Goal: Browse casually

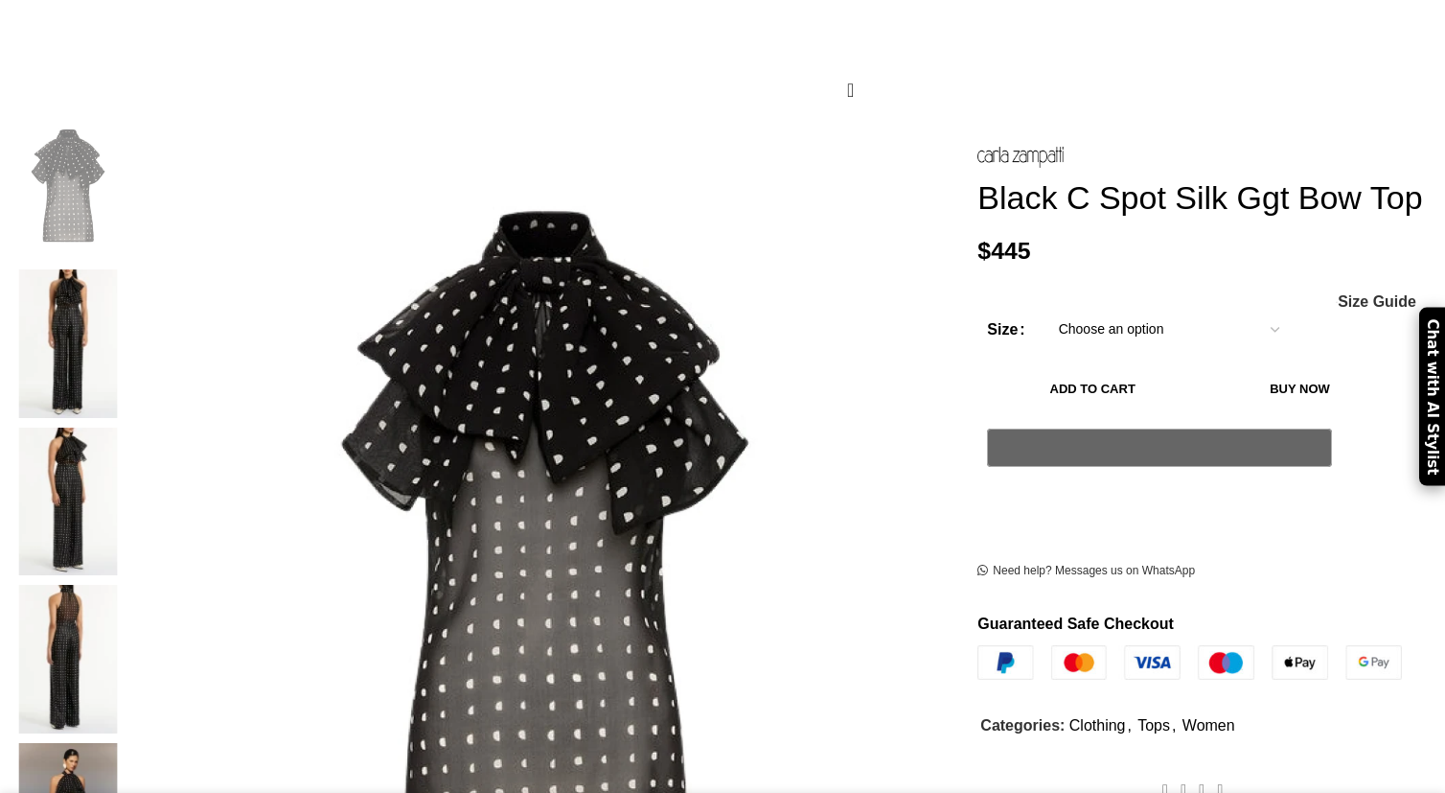
scroll to position [280, 0]
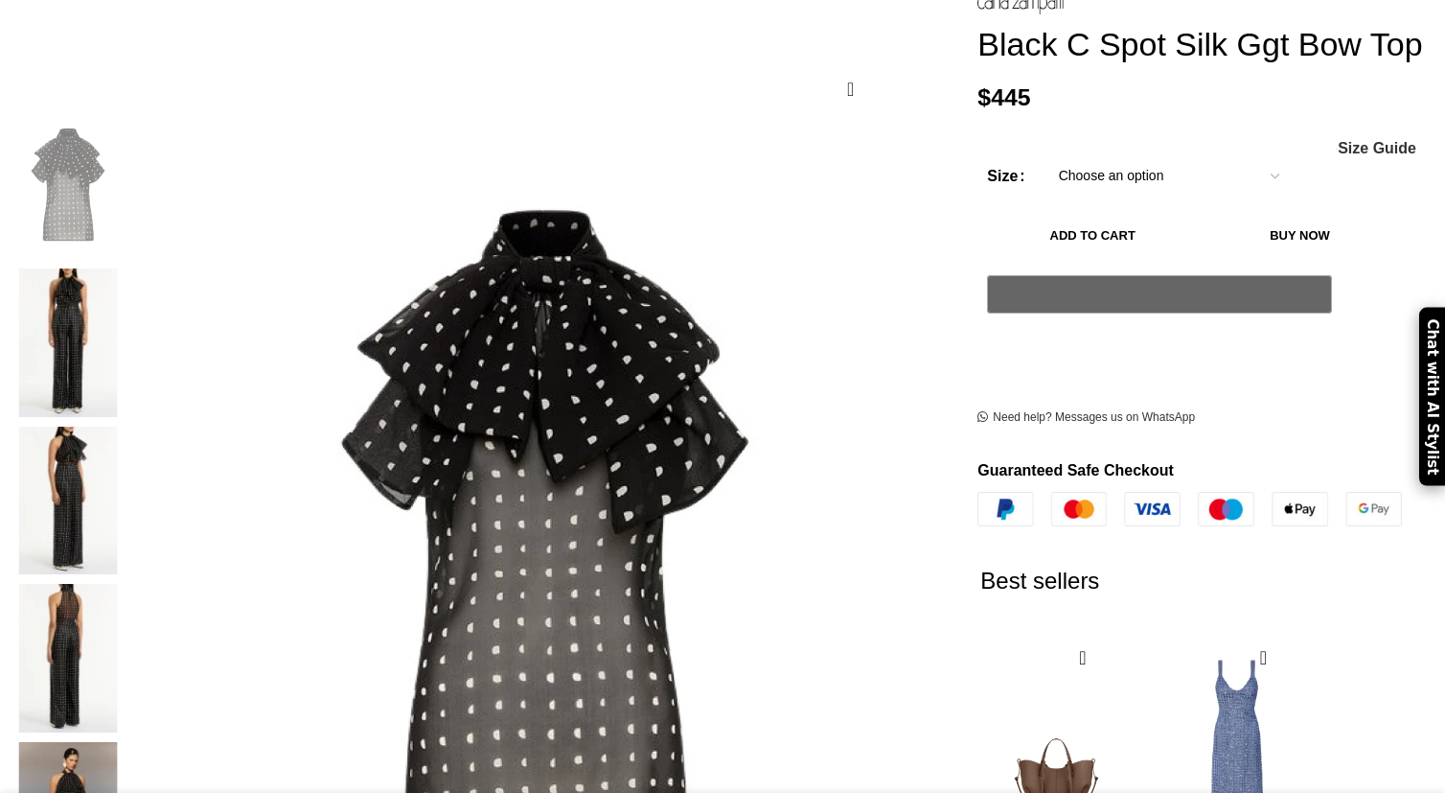
click at [532, 317] on figure at bounding box center [545, 519] width 818 height 818
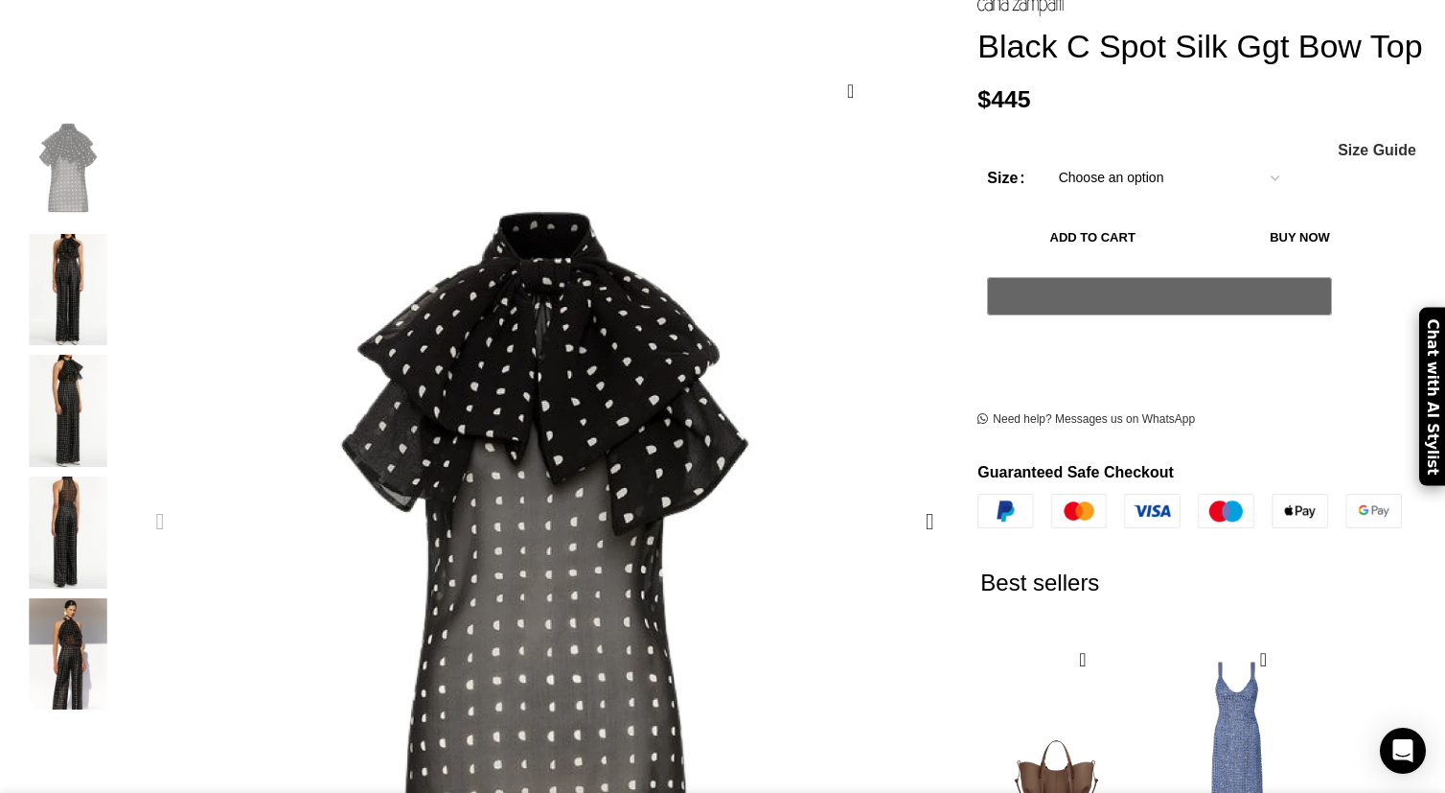
click at [558, 283] on figure "1 / 5" at bounding box center [545, 521] width 818 height 818
click at [906, 497] on div "Next slide" at bounding box center [930, 521] width 48 height 48
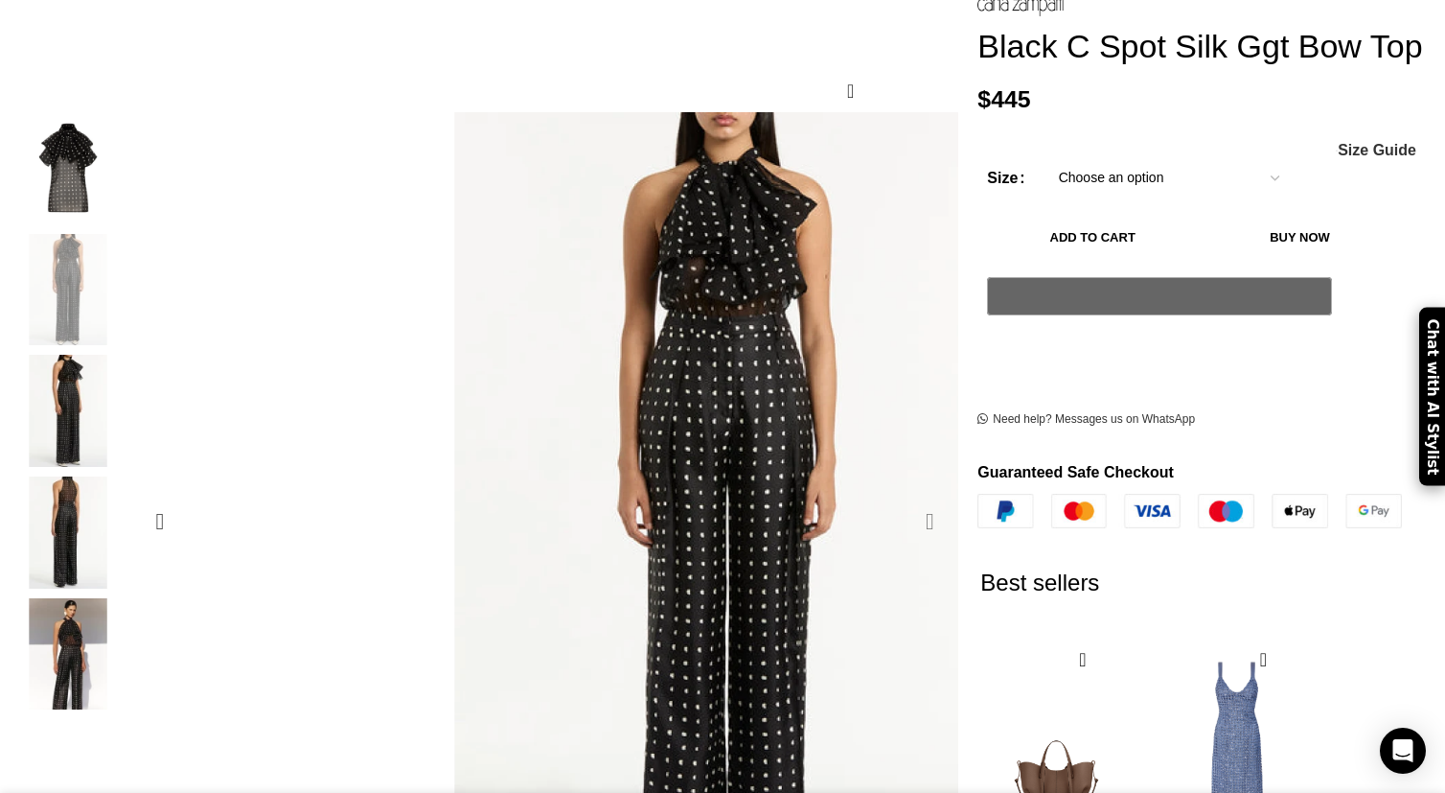
click at [906, 497] on div "Next slide" at bounding box center [930, 521] width 48 height 48
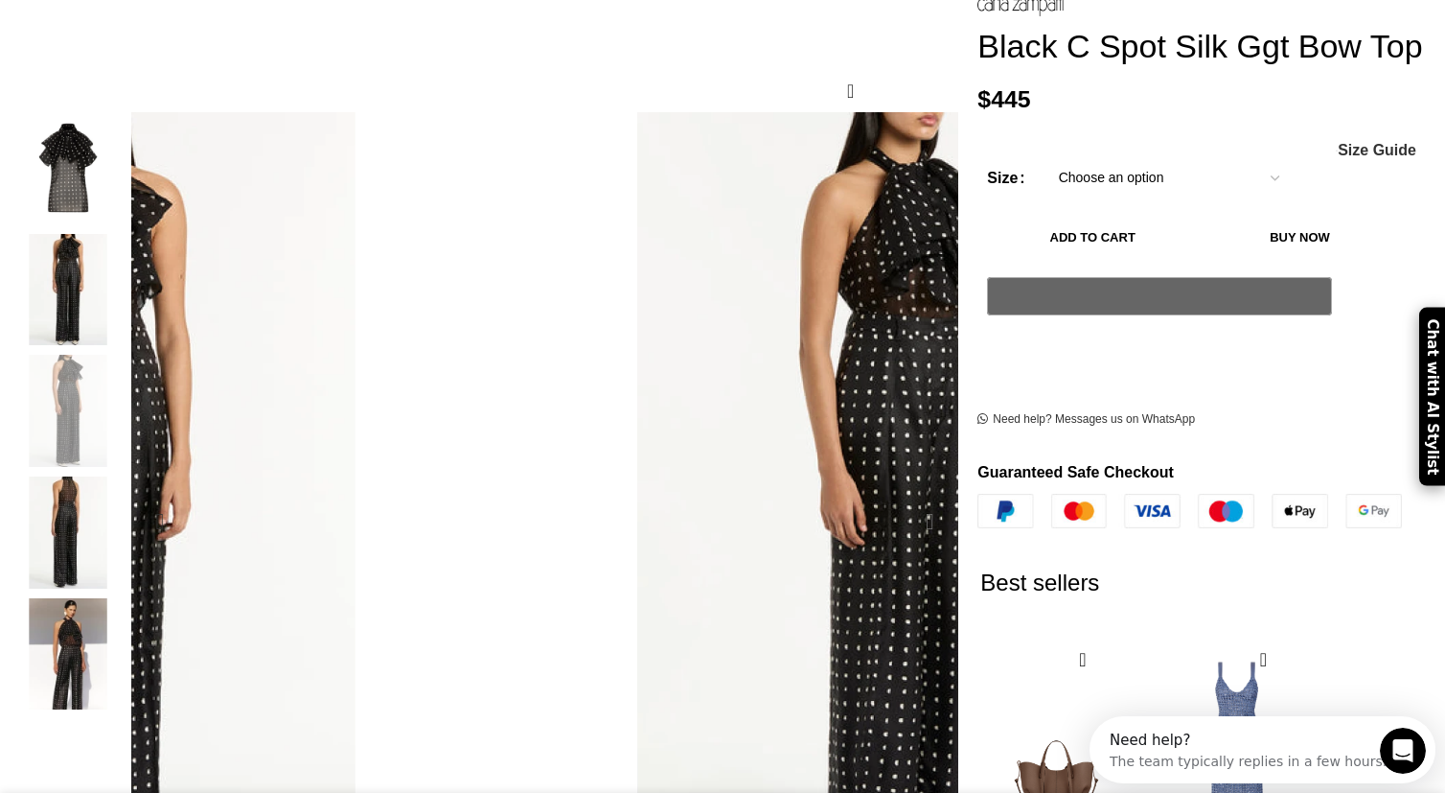
scroll to position [0, 0]
click at [906, 497] on div "Next slide" at bounding box center [930, 521] width 48 height 48
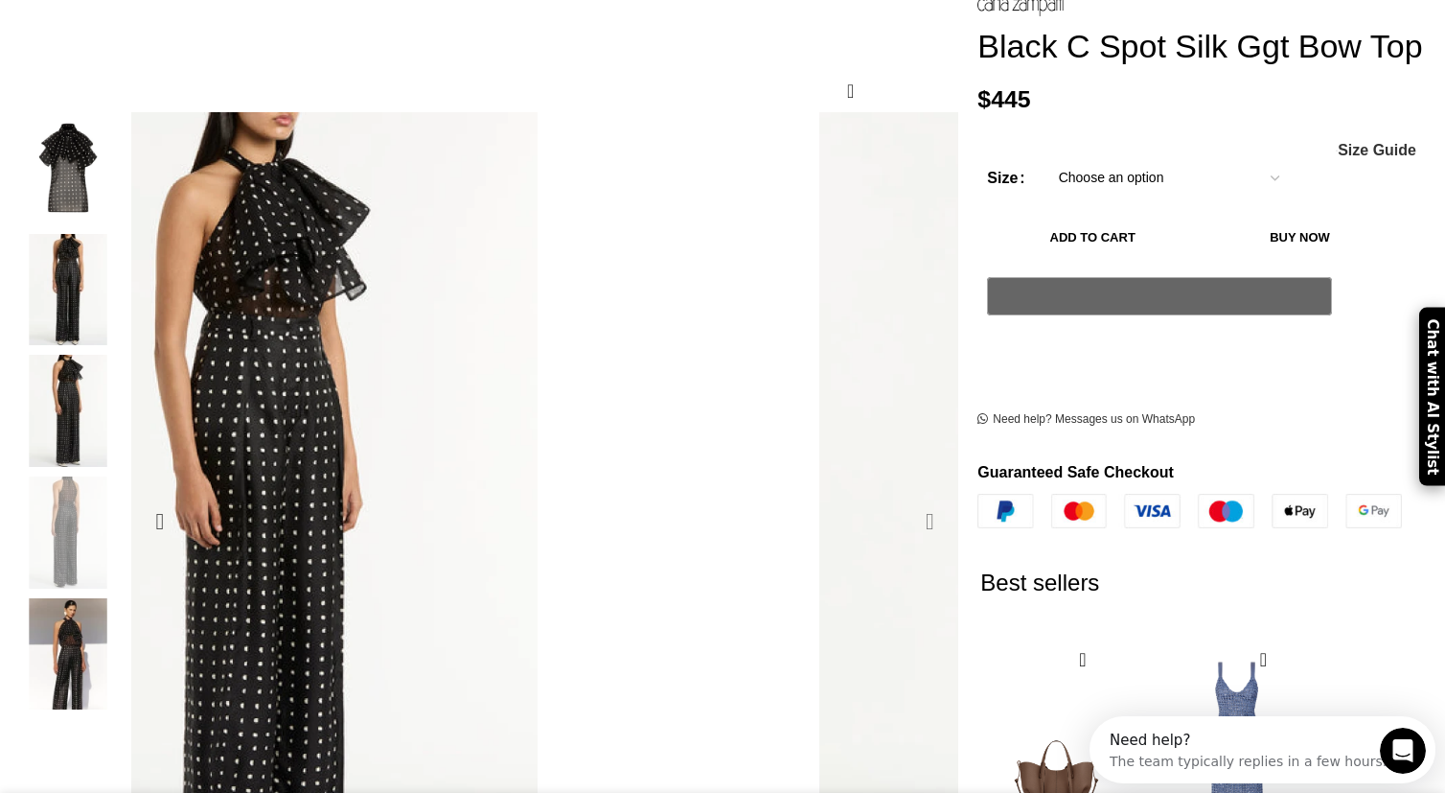
click at [906, 497] on div "Next slide" at bounding box center [930, 521] width 48 height 48
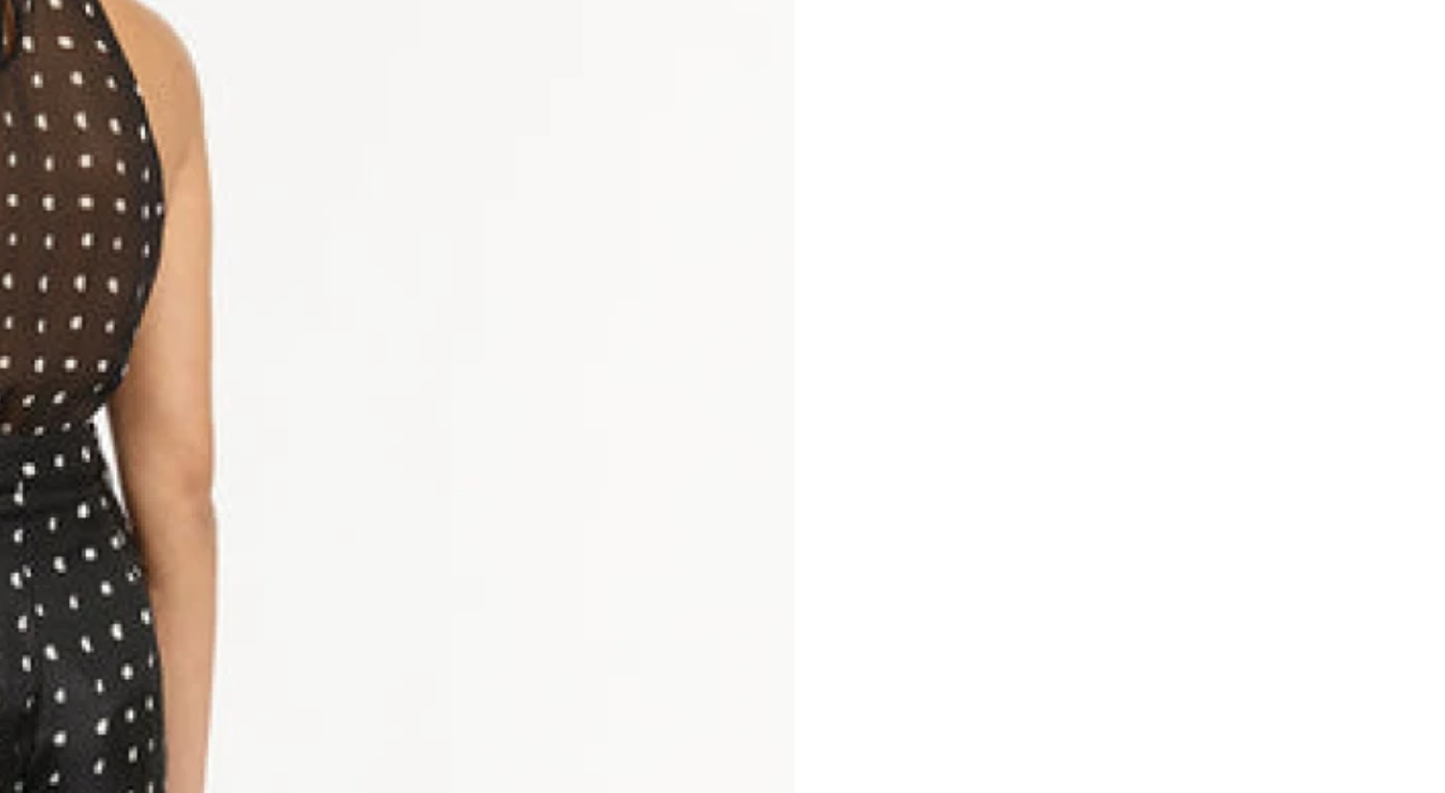
scroll to position [0, 404]
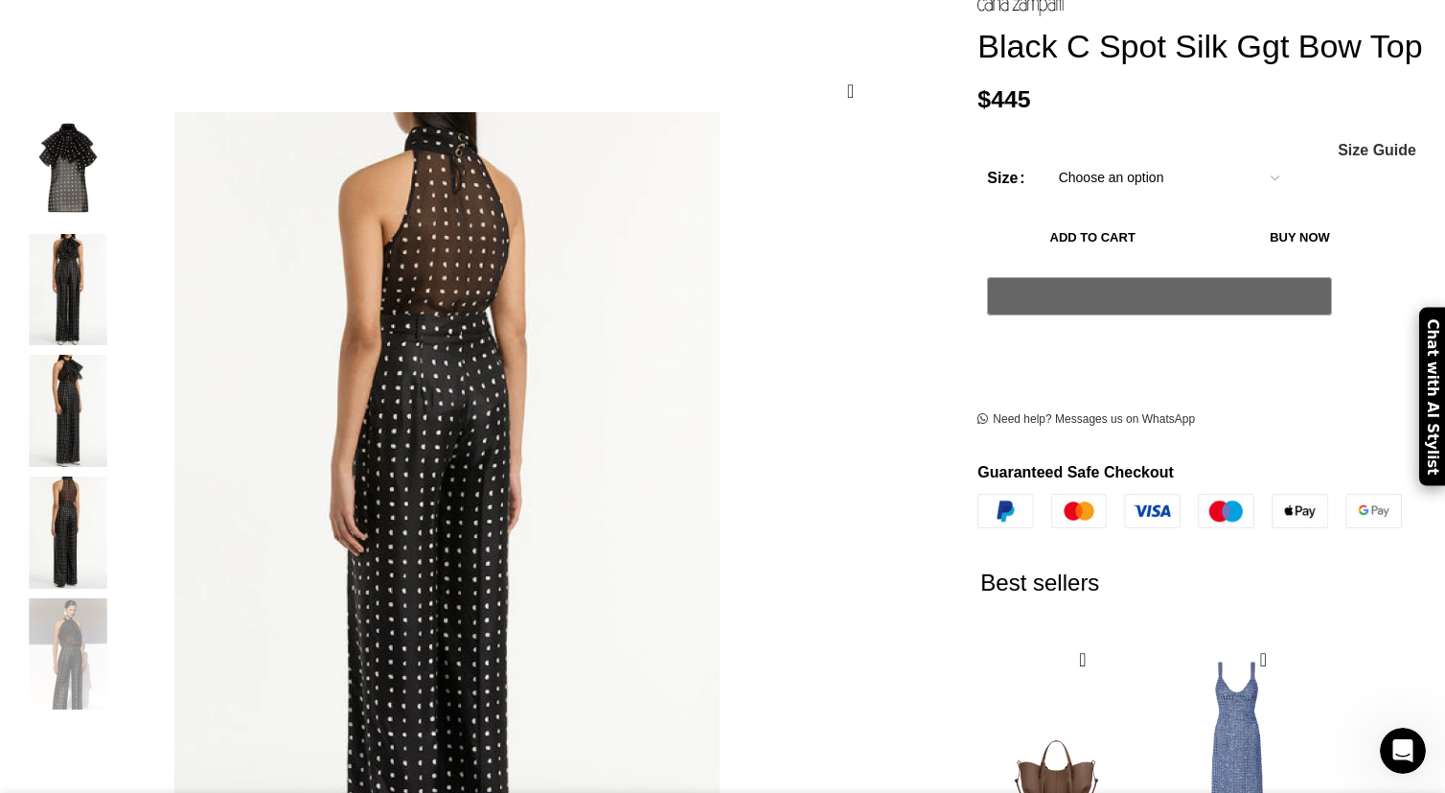
click at [127, 169] on img "1 / 5" at bounding box center [68, 168] width 117 height 112
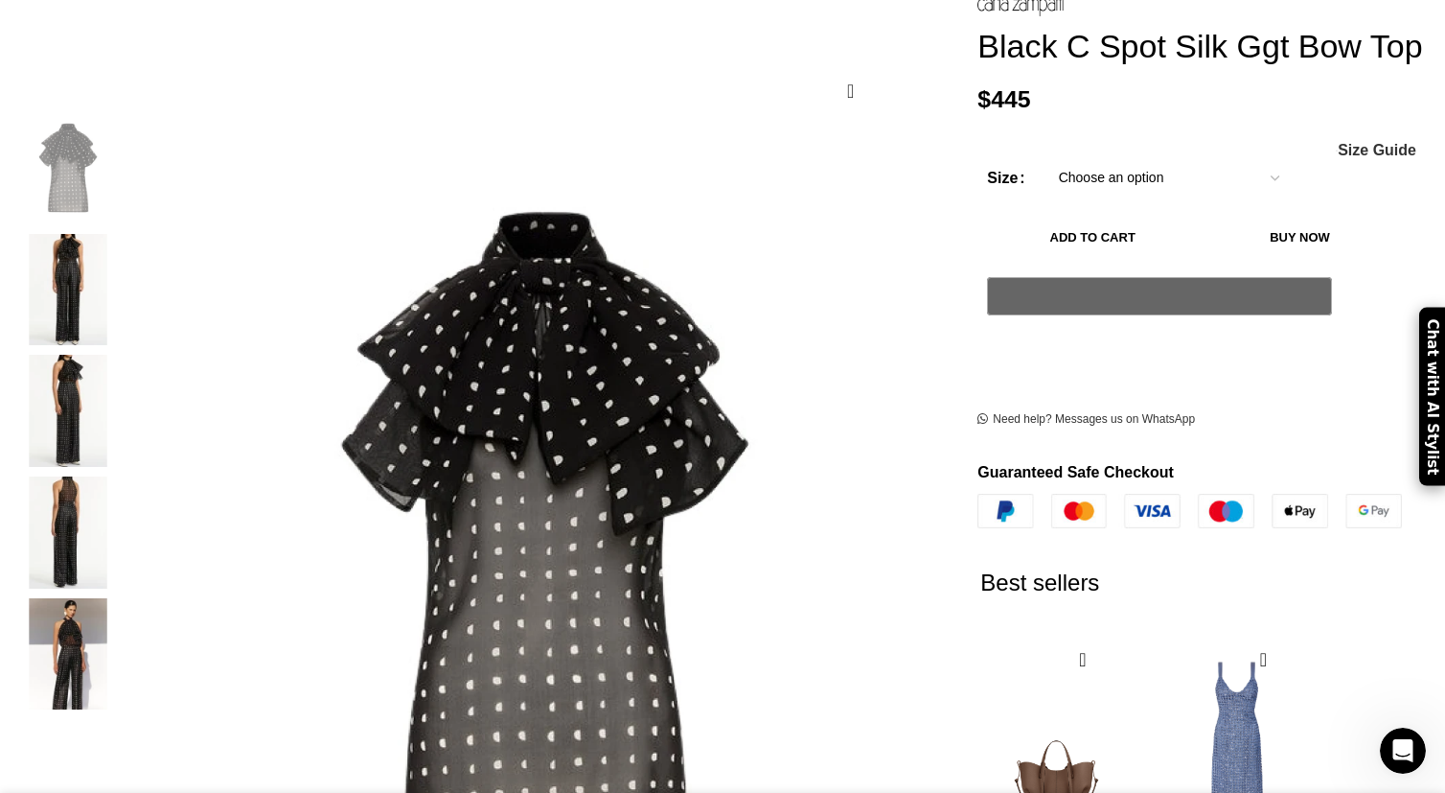
click at [127, 623] on img "5 / 5" at bounding box center [68, 654] width 117 height 112
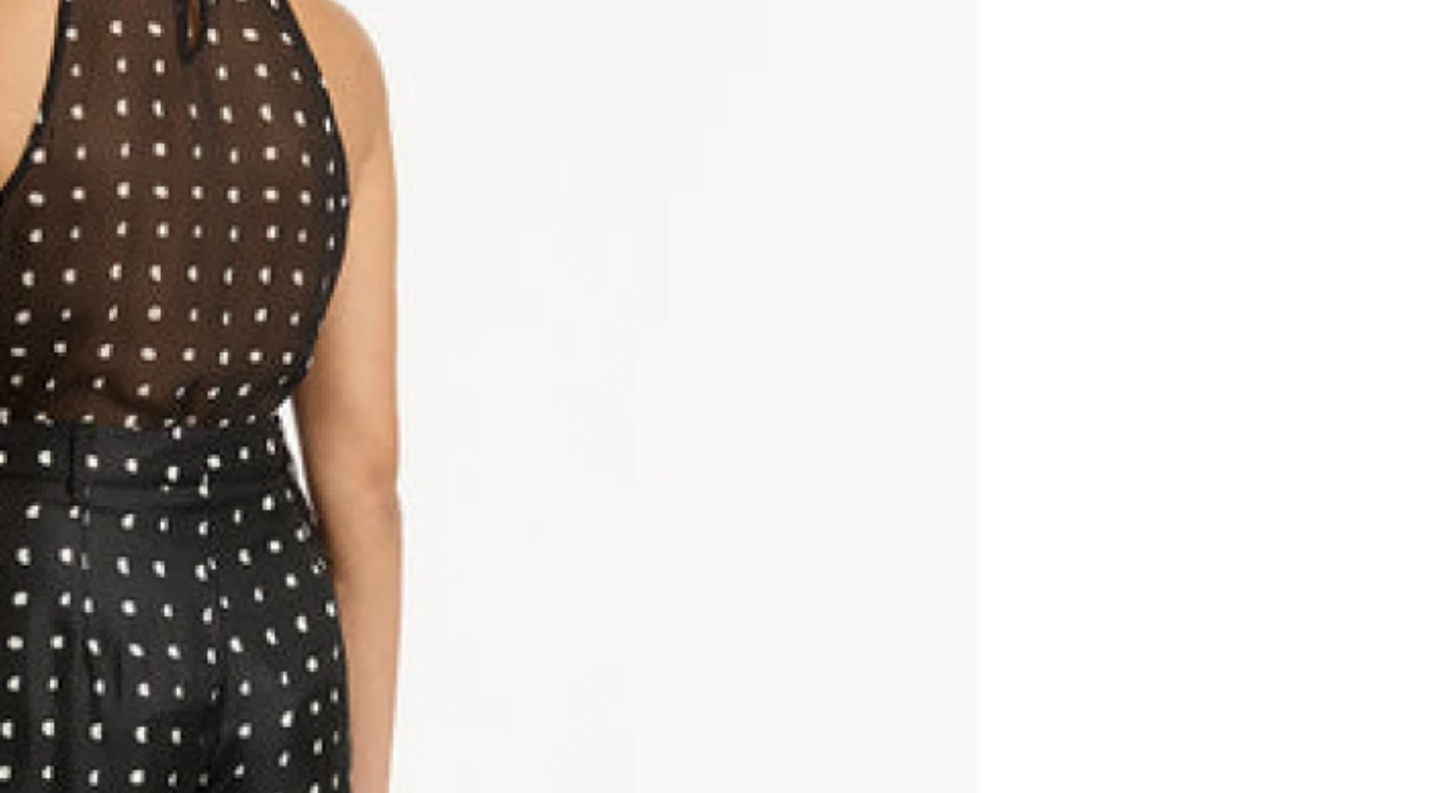
scroll to position [0, 605]
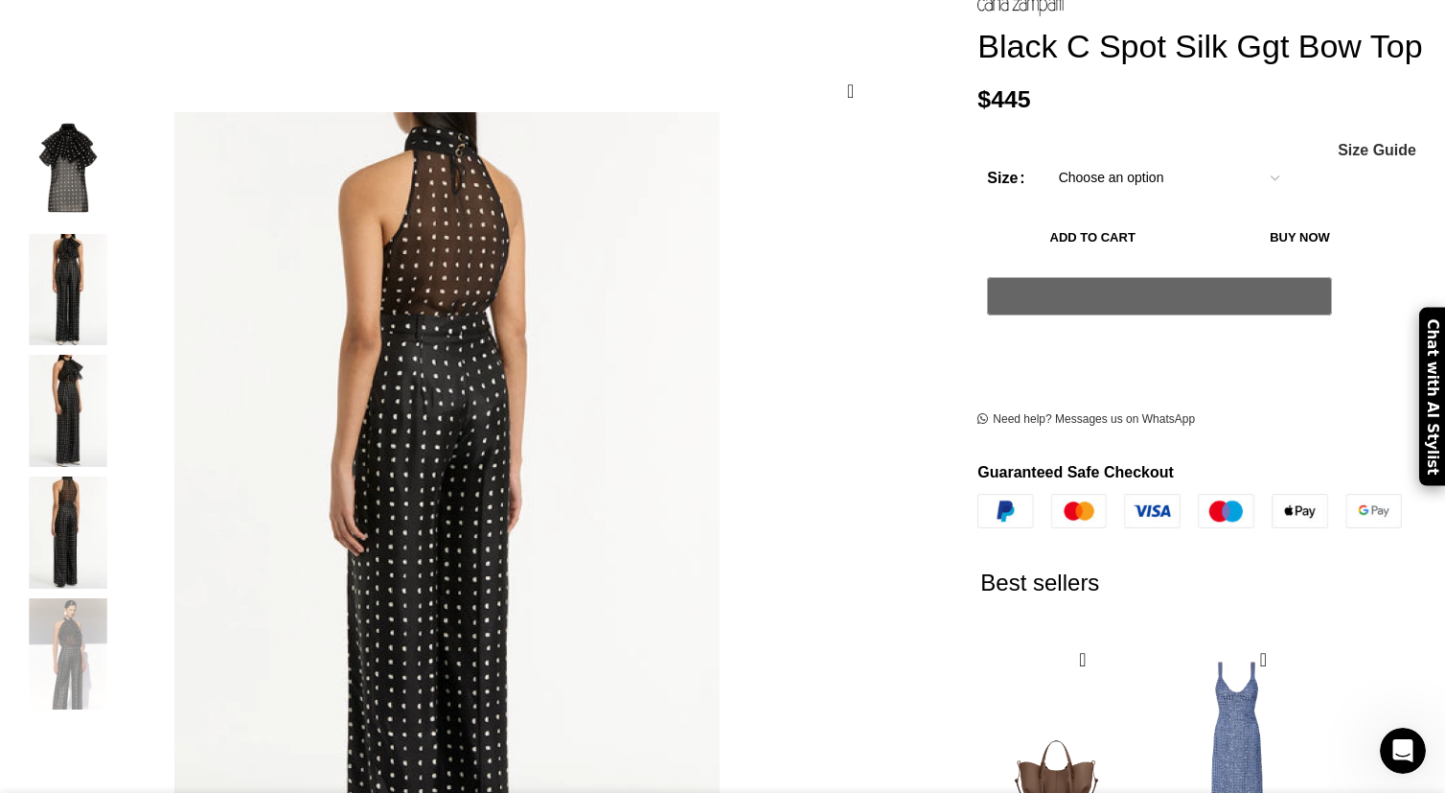
click at [127, 257] on img "2 / 5" at bounding box center [68, 290] width 117 height 112
